Goal: Task Accomplishment & Management: Manage account settings

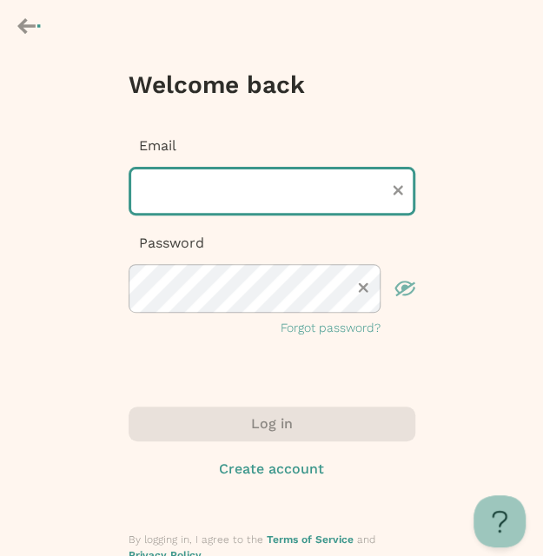
click at [158, 186] on input "text" at bounding box center [272, 191] width 287 height 49
type input "**********"
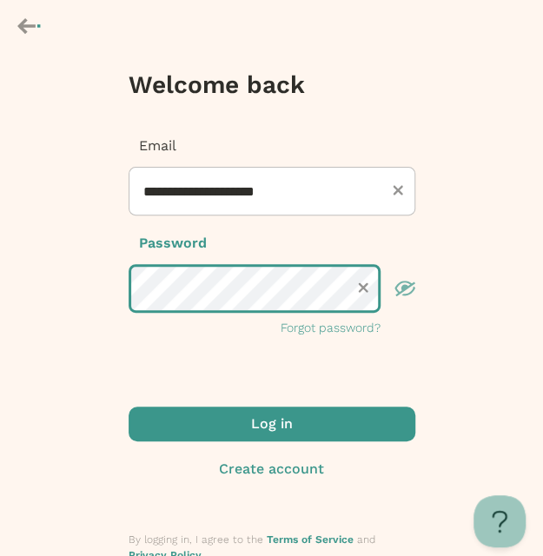
click at [129, 407] on button "Log in" at bounding box center [272, 424] width 287 height 35
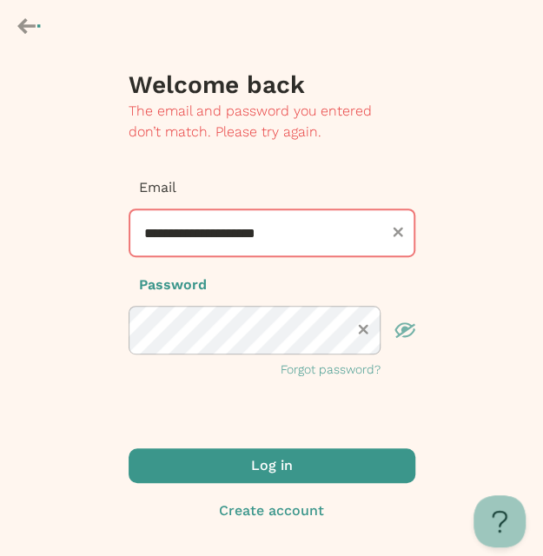
click at [406, 332] on icon "button" at bounding box center [404, 330] width 21 height 16
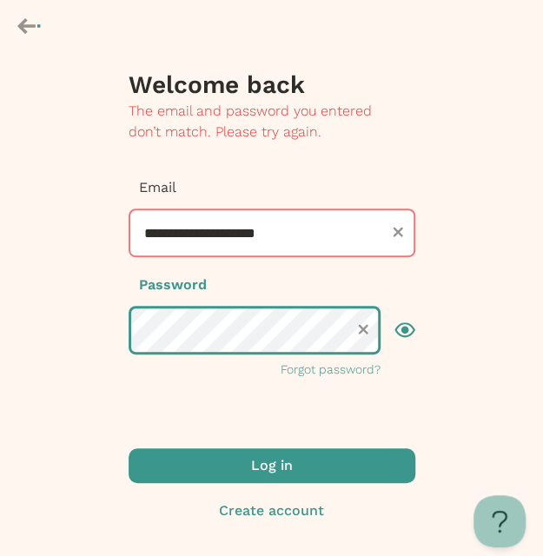
click at [129, 448] on button "Log in" at bounding box center [272, 465] width 287 height 35
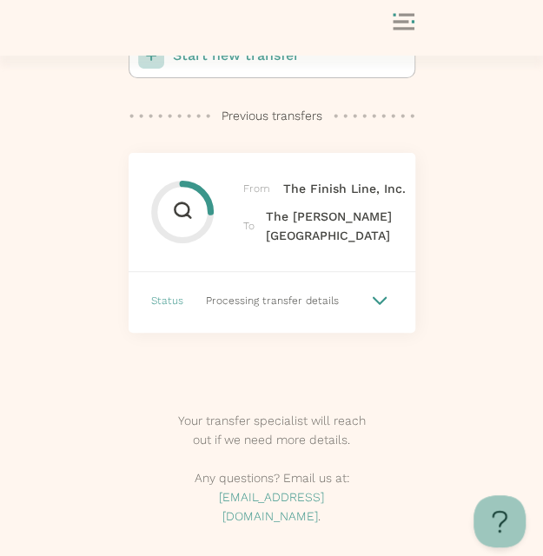
scroll to position [134, 0]
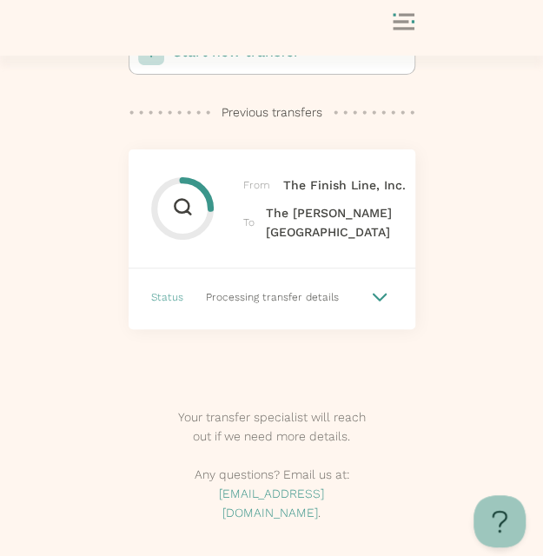
click at [374, 310] on div at bounding box center [380, 297] width 26 height 26
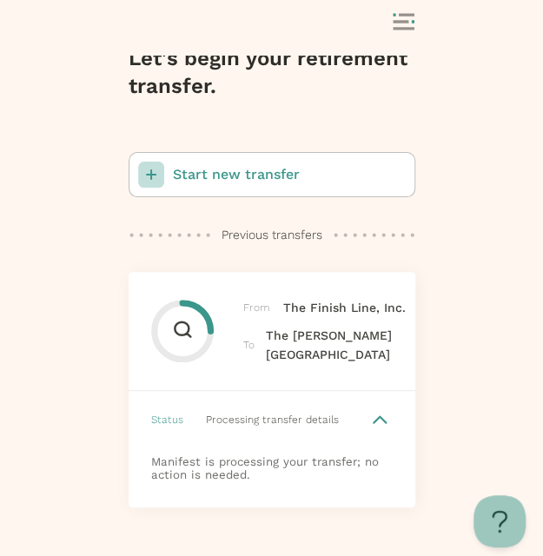
scroll to position [0, 0]
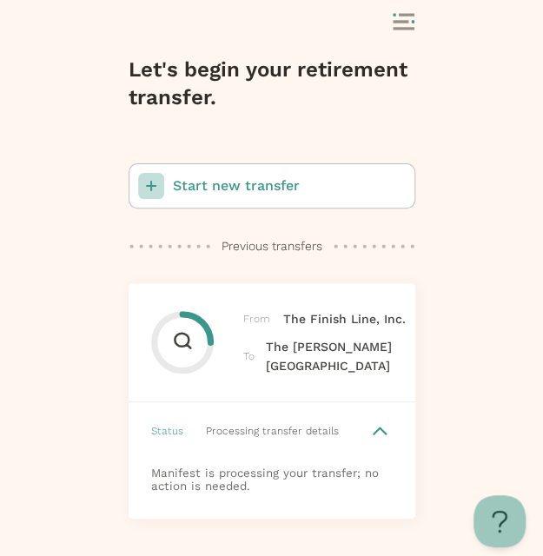
click at [181, 367] on icon at bounding box center [182, 342] width 56 height 56
